Goal: Task Accomplishment & Management: Use online tool/utility

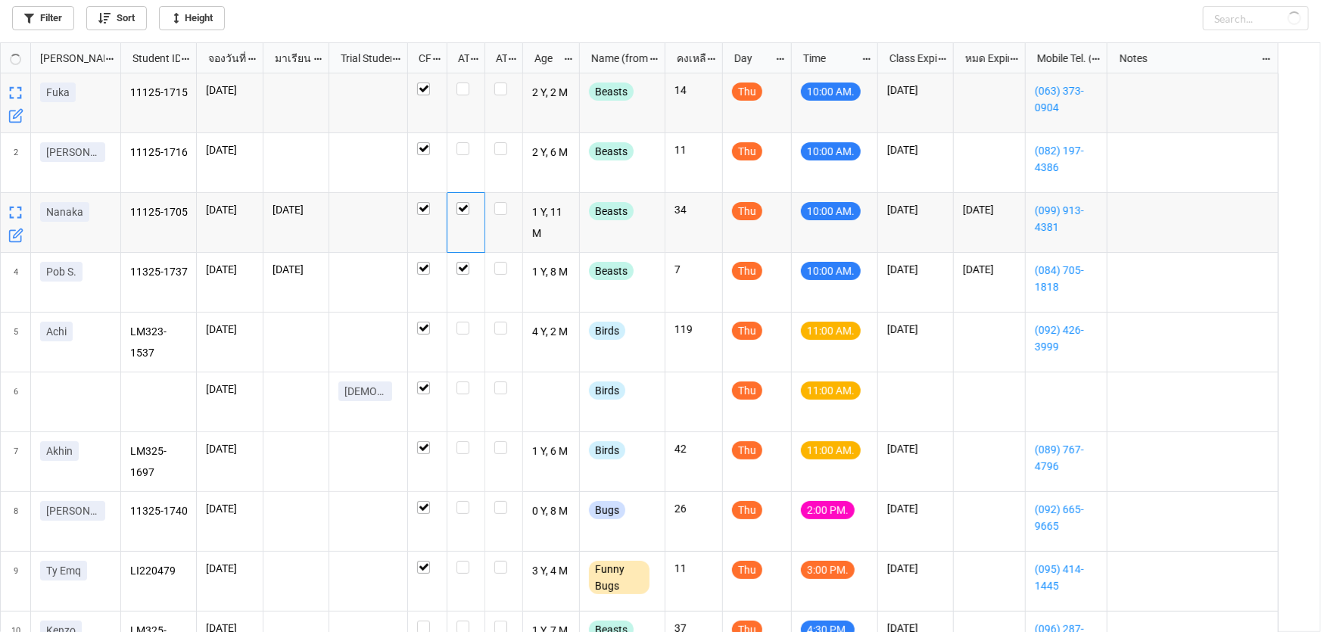
scroll to position [582, 1312]
checkbox input "true"
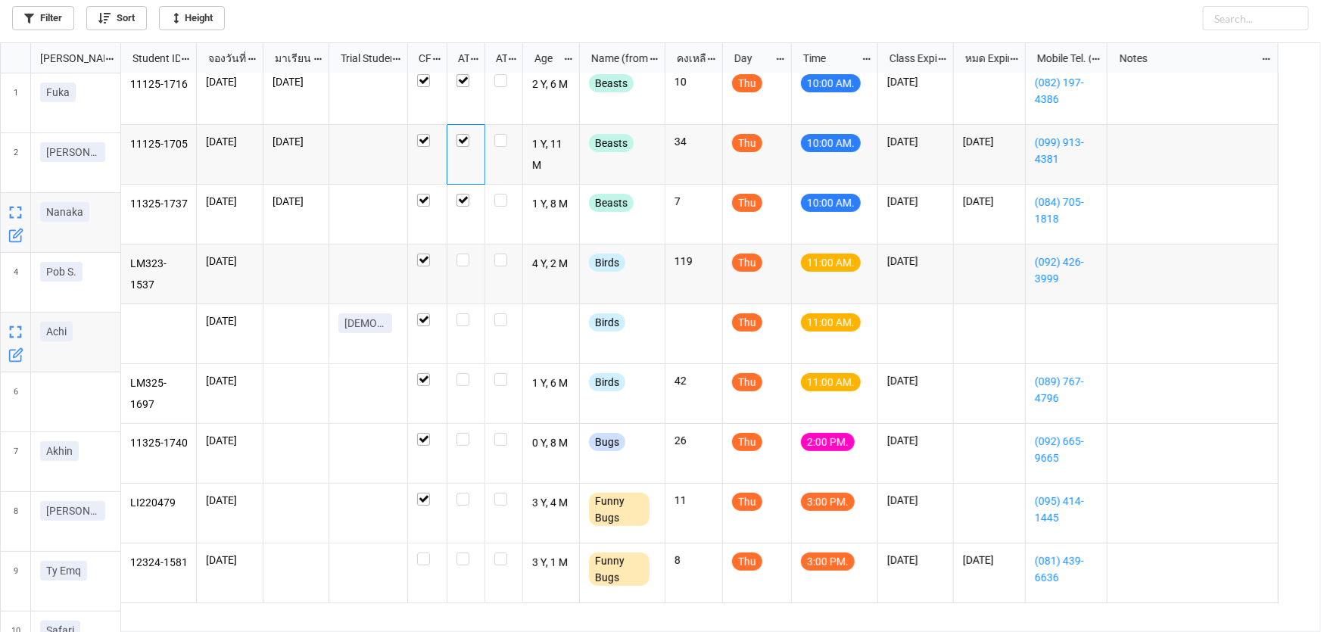
scroll to position [68, 0]
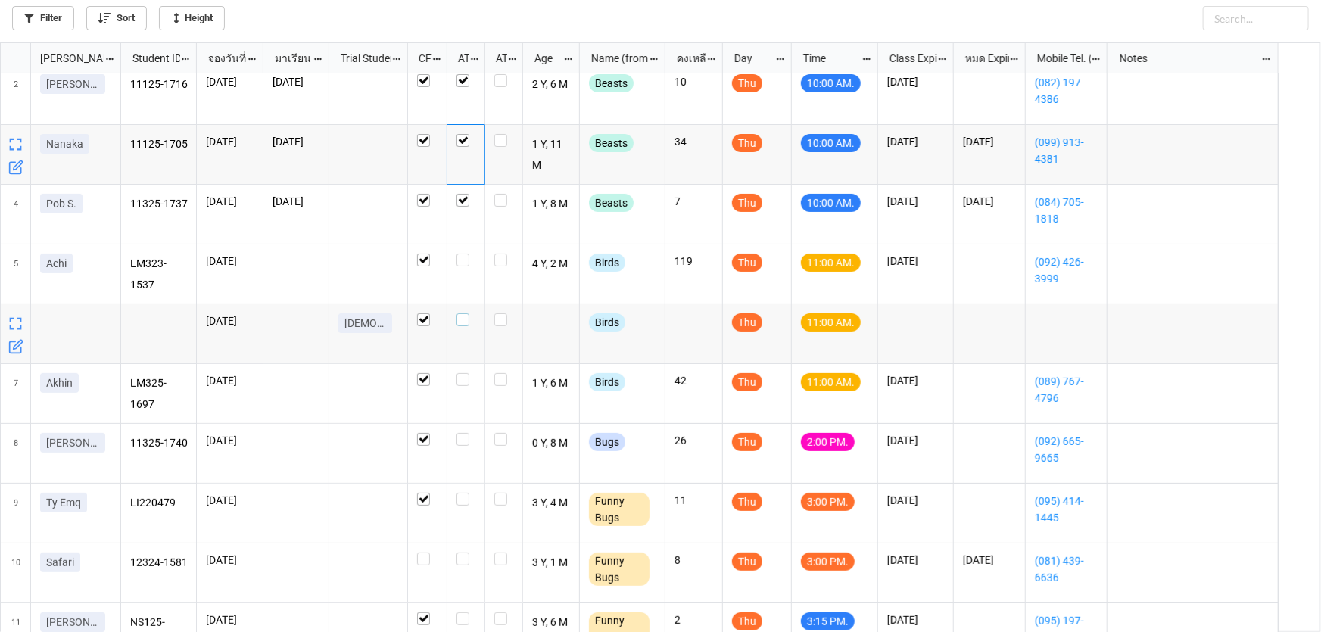
click at [465, 314] on label "grid" at bounding box center [466, 314] width 19 height 0
click at [463, 254] on label "grid" at bounding box center [466, 254] width 19 height 0
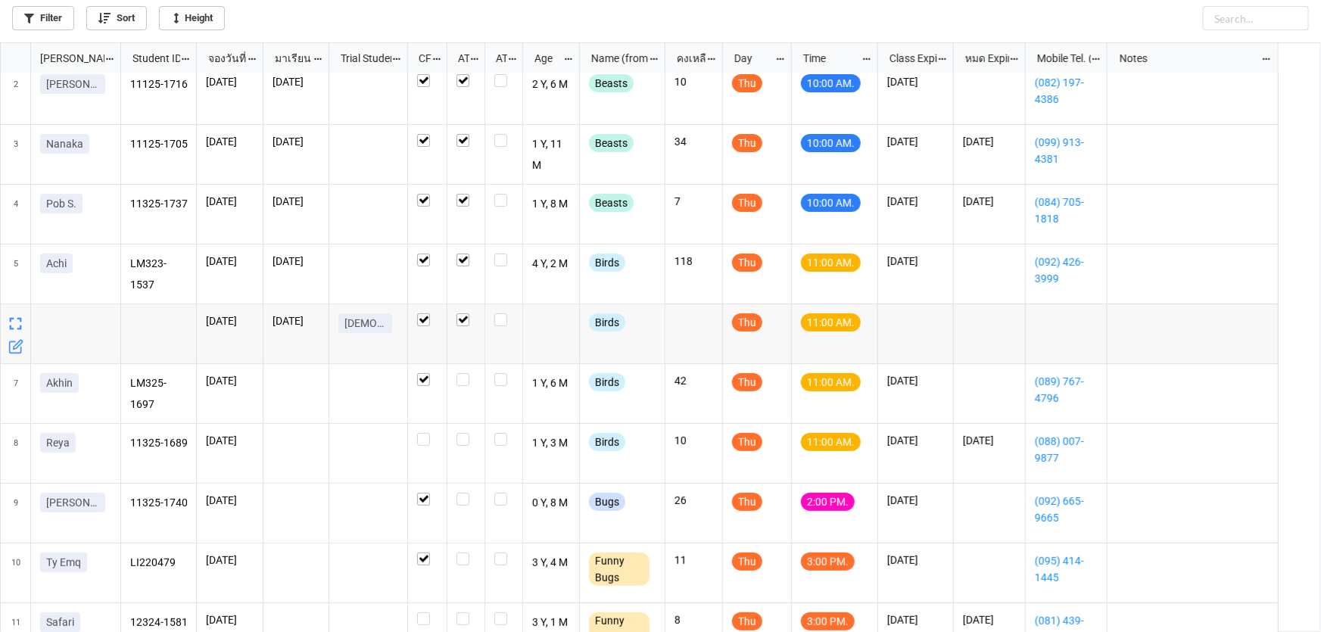
scroll to position [137, 0]
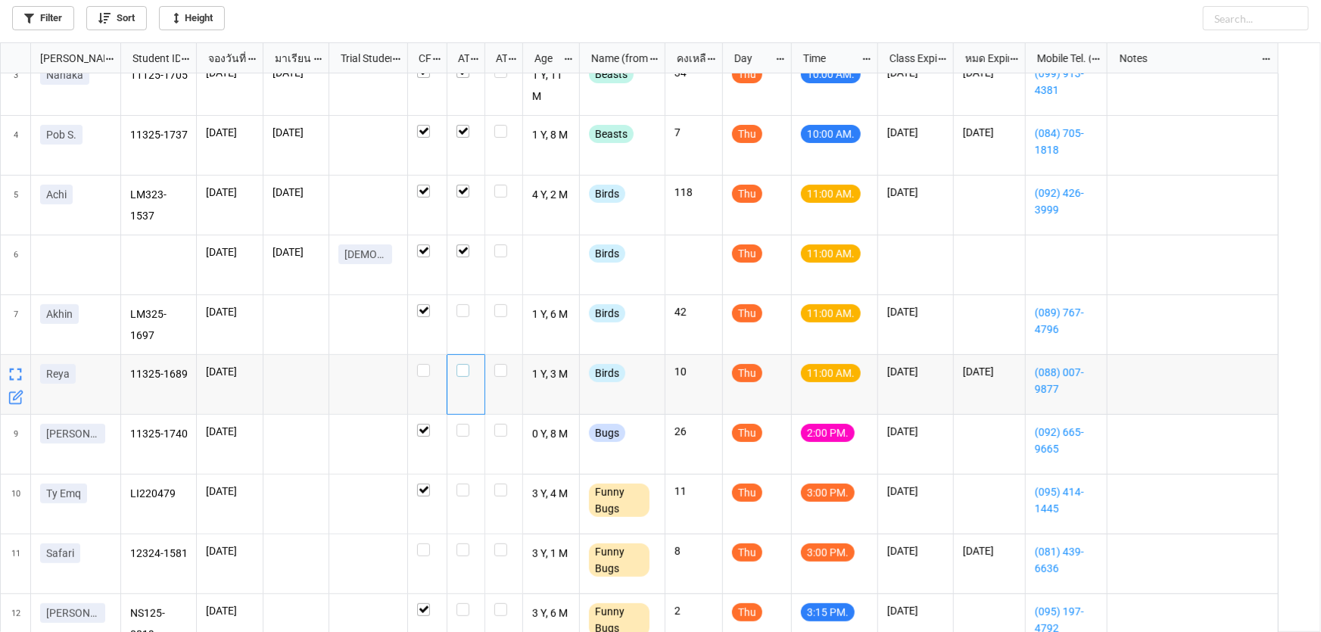
click at [462, 364] on label "grid" at bounding box center [466, 364] width 19 height 0
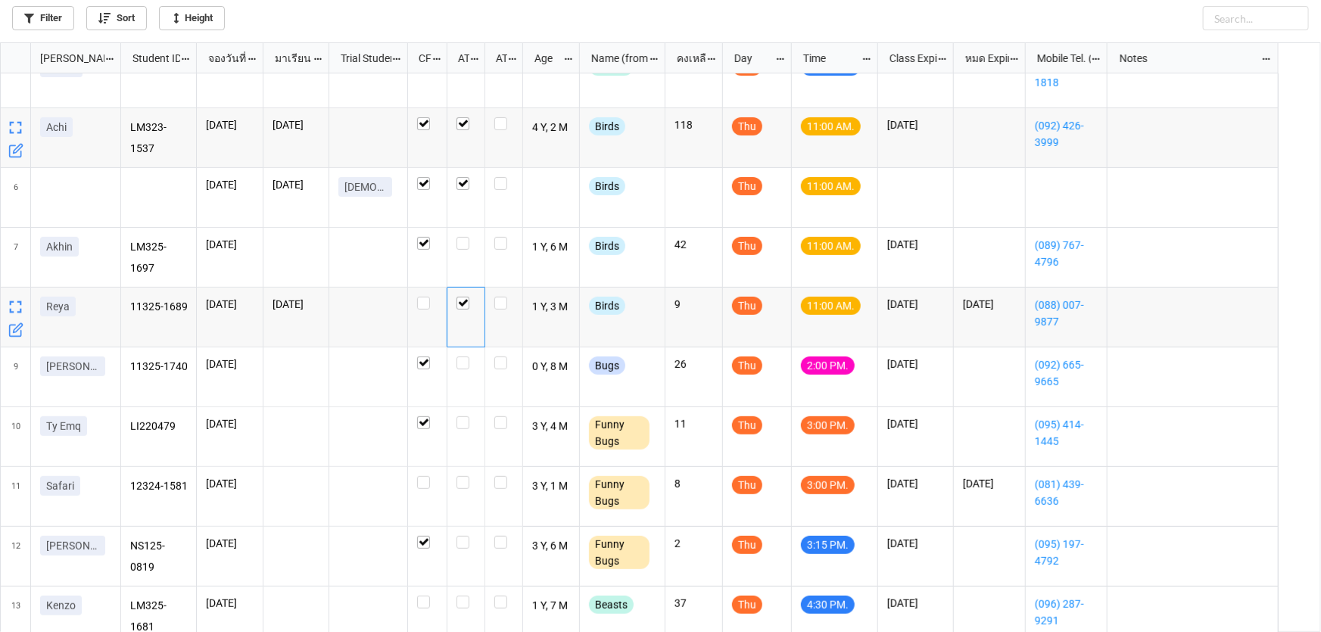
scroll to position [206, 0]
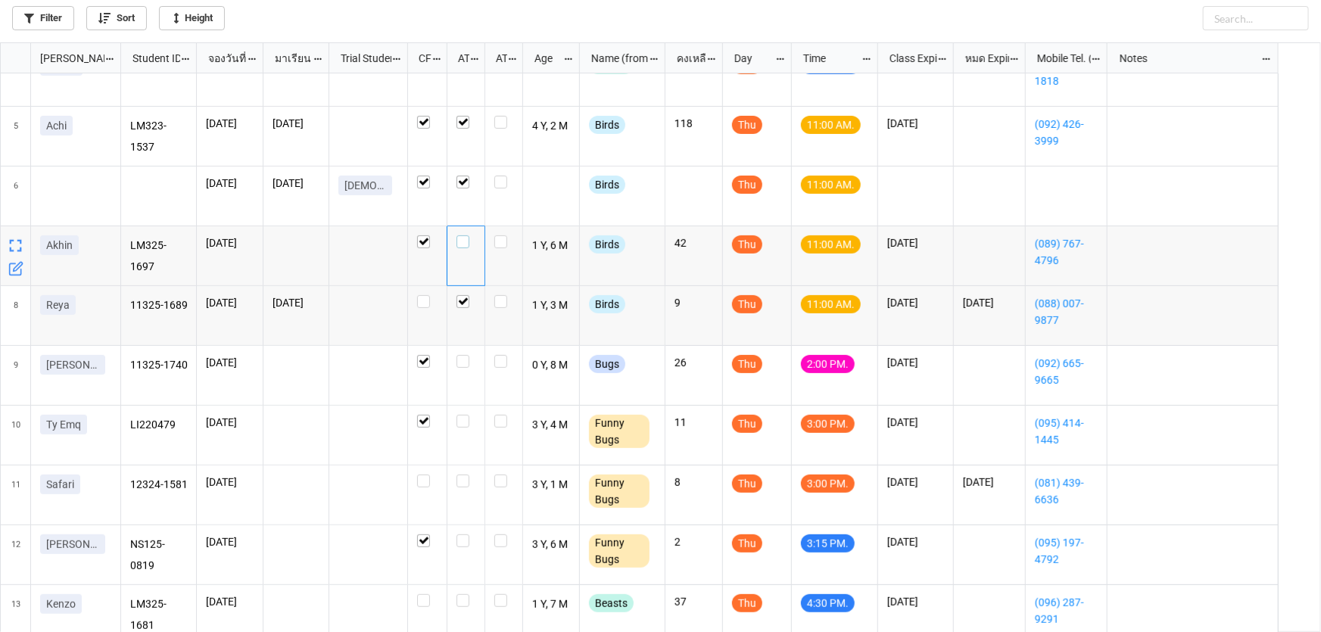
click at [460, 236] on label "grid" at bounding box center [466, 236] width 19 height 0
checkbox input "false"
checkbox input "true"
checkbox input "false"
checkbox input "true"
